Goal: Information Seeking & Learning: Learn about a topic

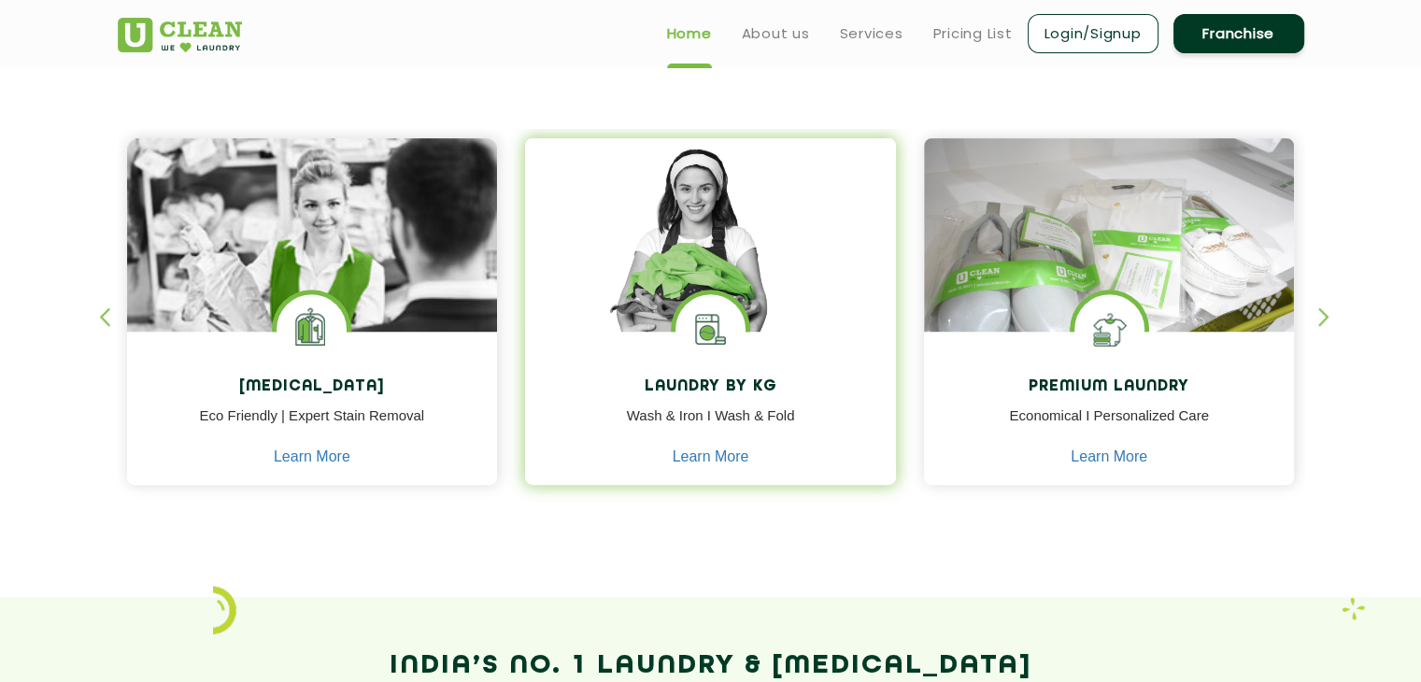
scroll to position [744, 0]
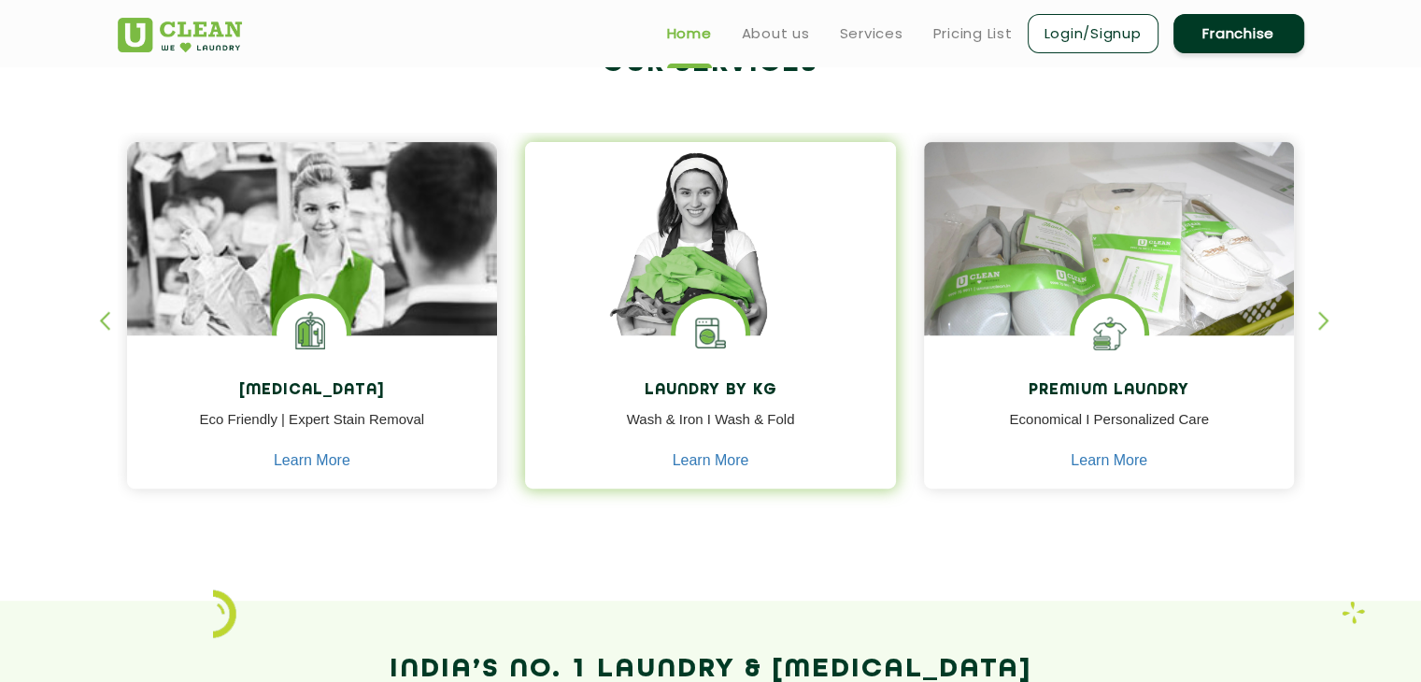
click at [701, 347] on img at bounding box center [710, 333] width 70 height 70
click at [708, 286] on img at bounding box center [710, 265] width 371 height 247
click at [692, 454] on link "Learn More" at bounding box center [711, 460] width 77 height 17
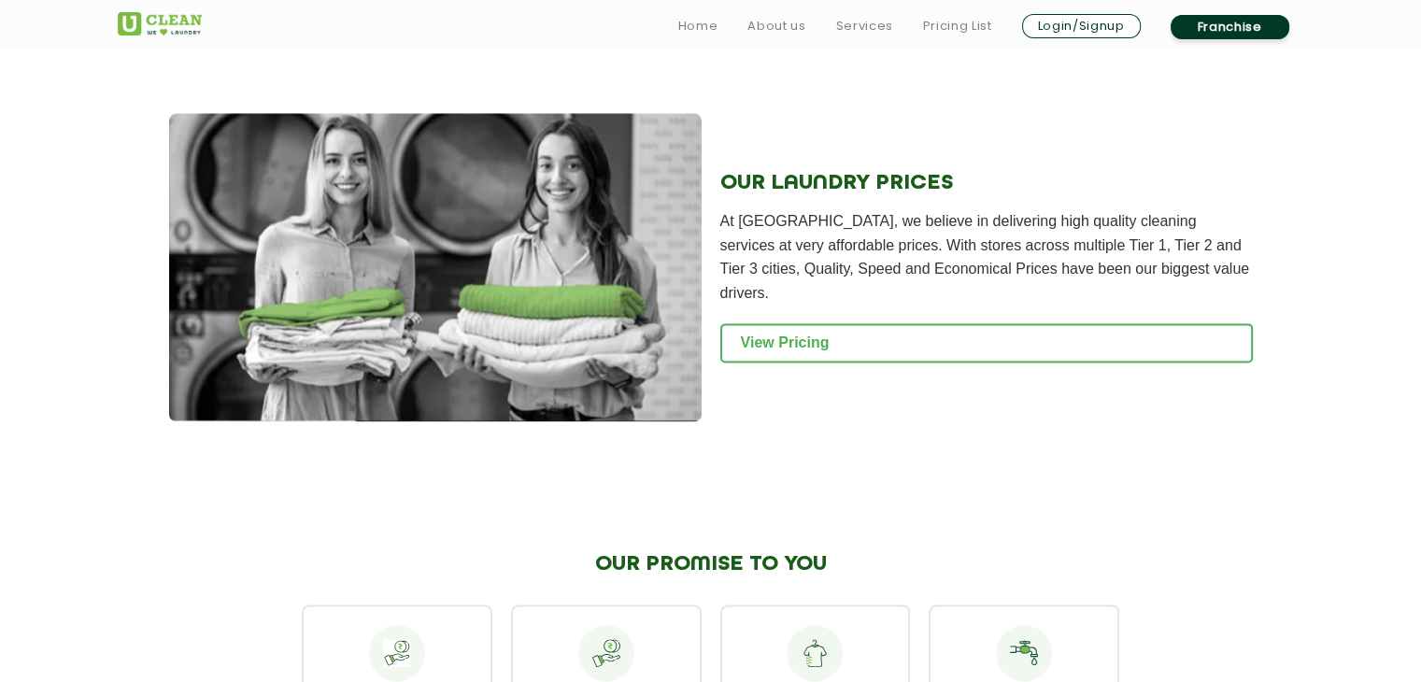
scroll to position [2610, 0]
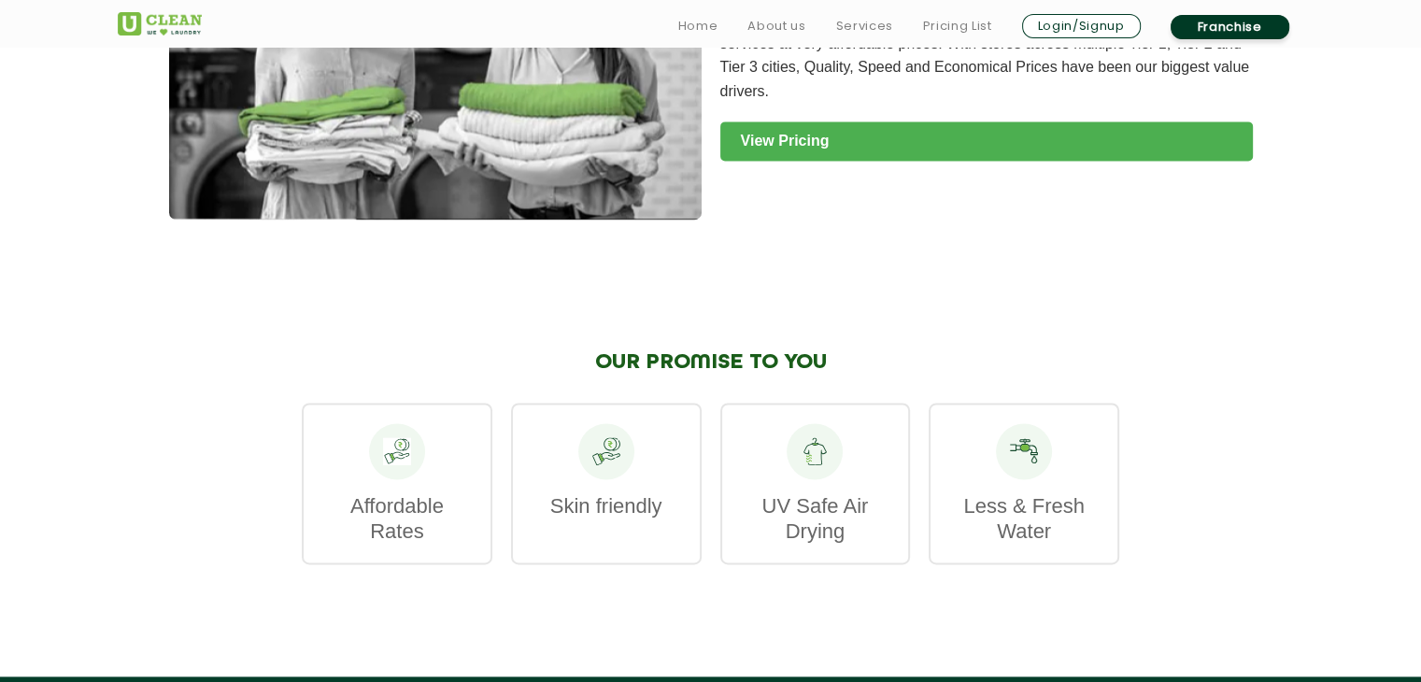
click at [780, 161] on link "View Pricing" at bounding box center [986, 140] width 532 height 39
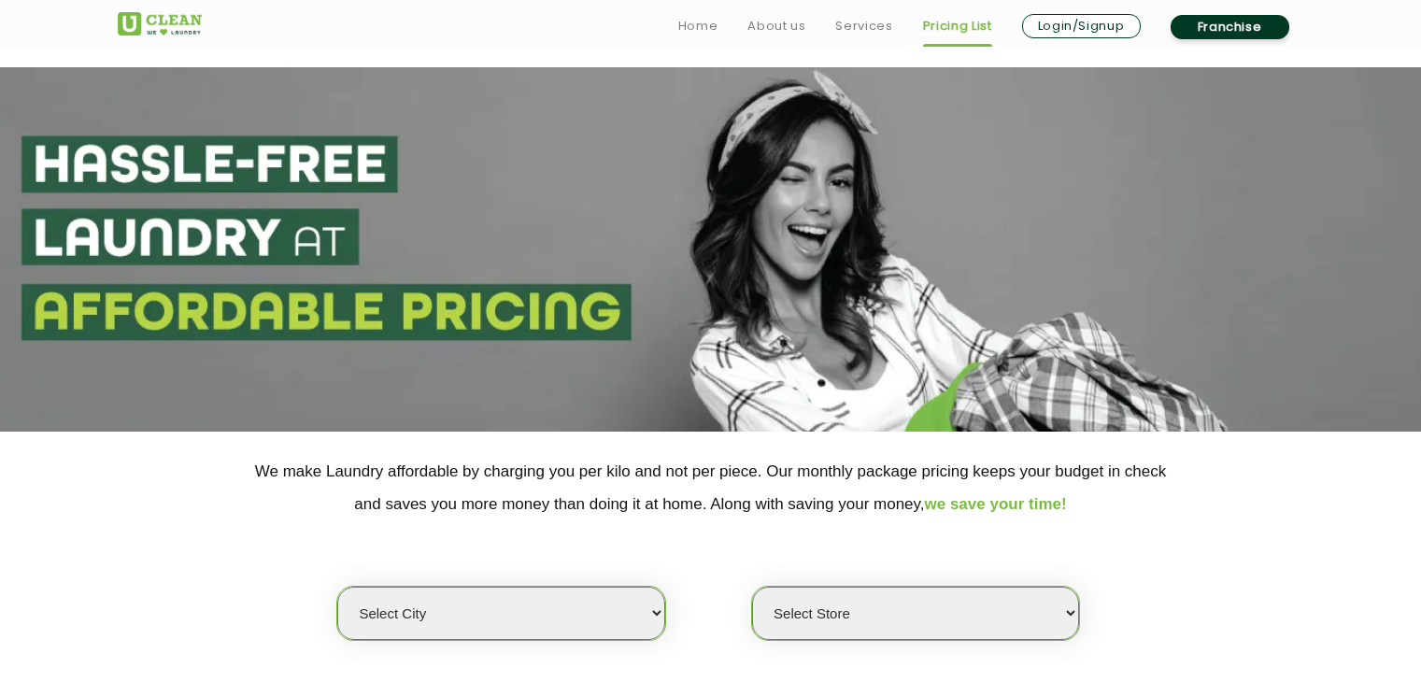
scroll to position [338, 0]
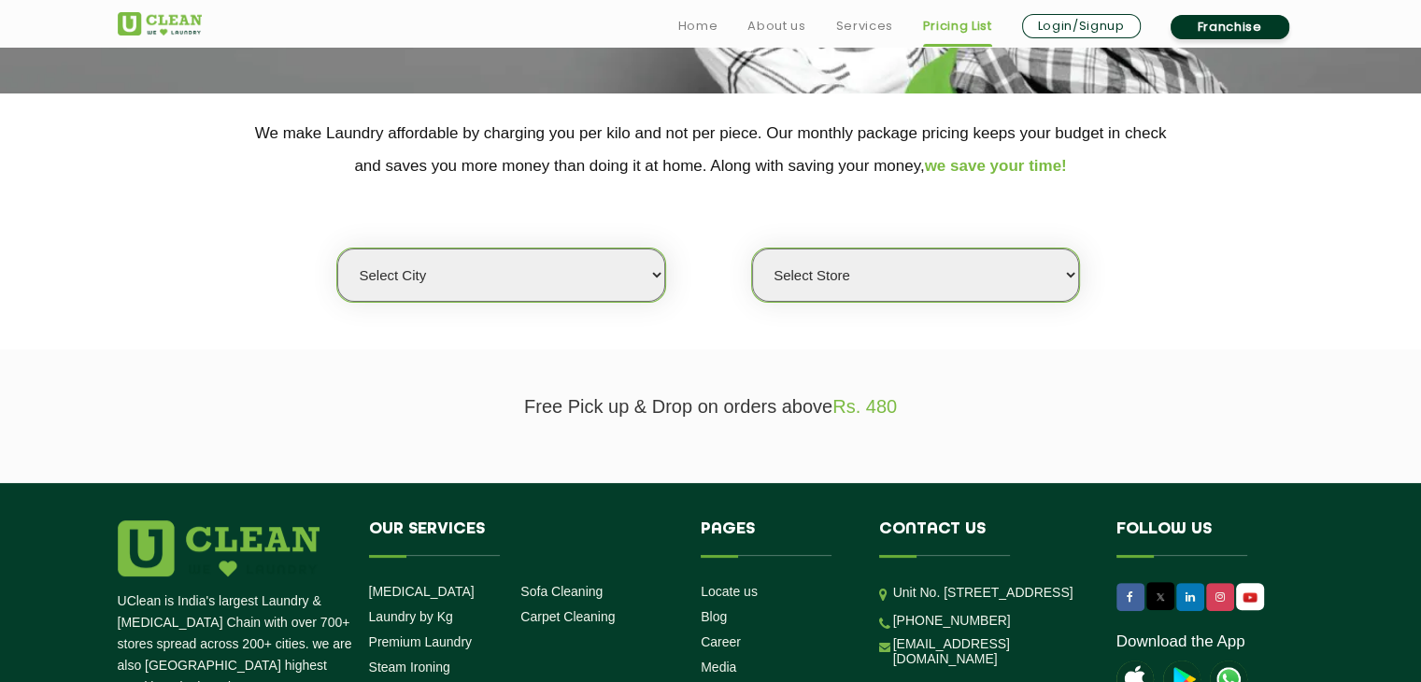
click at [628, 292] on select "Select city [GEOGRAPHIC_DATA] [GEOGRAPHIC_DATA] [GEOGRAPHIC_DATA] [GEOGRAPHIC_D…" at bounding box center [500, 274] width 327 height 53
drag, startPoint x: 288, startPoint y: 262, endPoint x: 357, endPoint y: 348, distance: 110.3
click at [288, 262] on div "Select city [GEOGRAPHIC_DATA] [GEOGRAPHIC_DATA] [GEOGRAPHIC_DATA] [GEOGRAPHIC_D…" at bounding box center [711, 242] width 1214 height 121
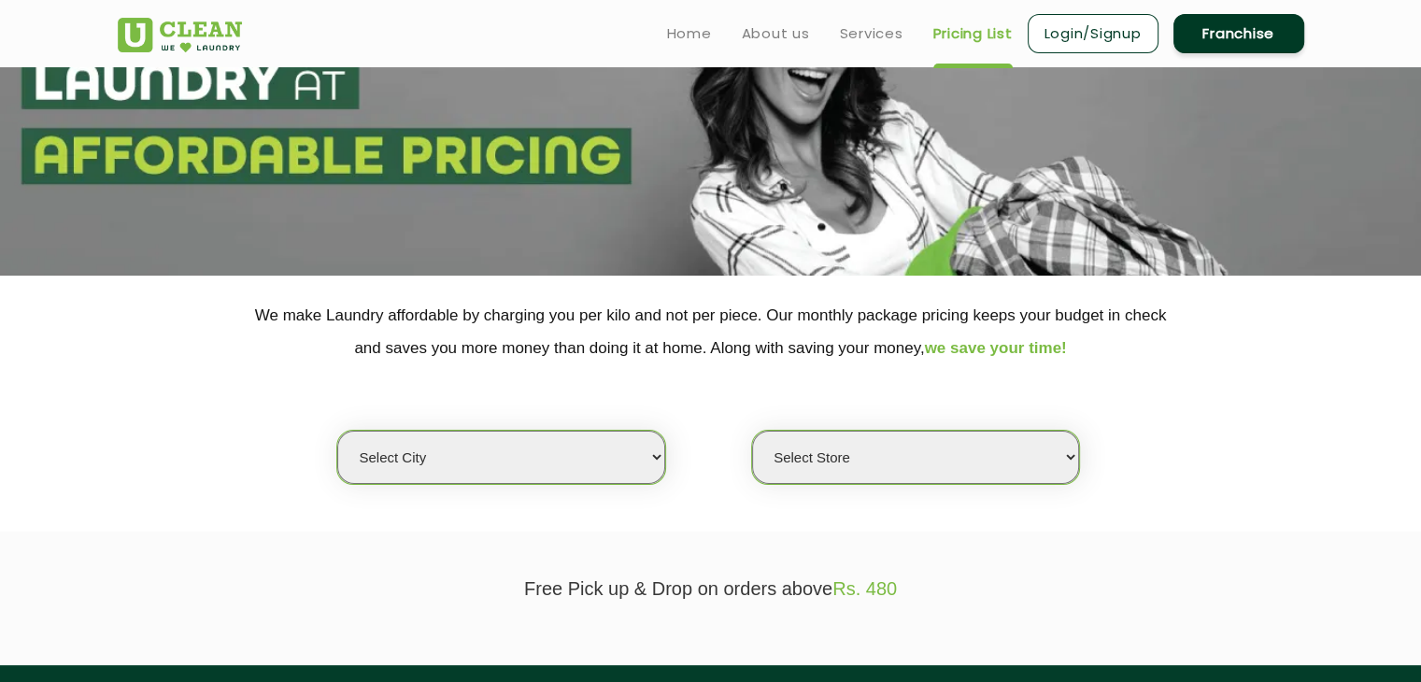
scroll to position [0, 0]
